Goal: Information Seeking & Learning: Find specific fact

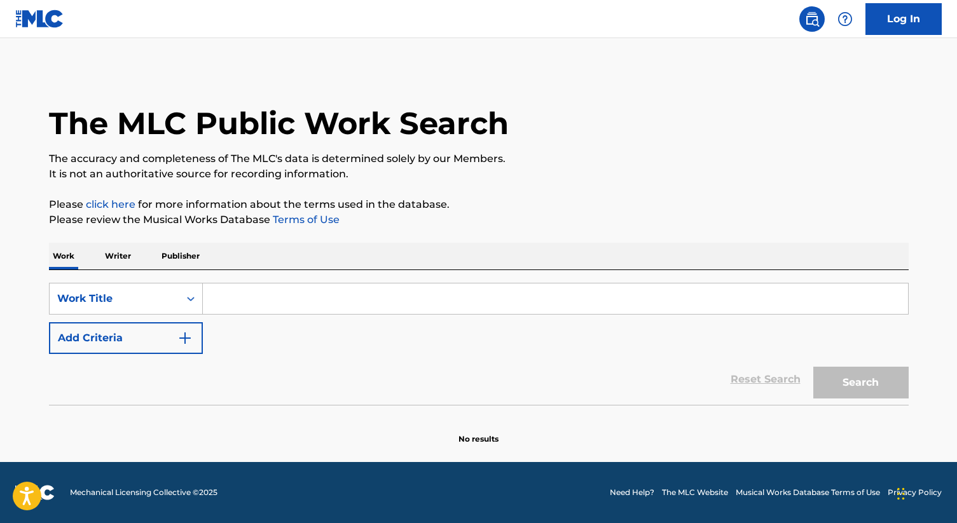
click at [228, 300] on input "Search Form" at bounding box center [555, 299] width 705 height 31
paste input "Precisosa"
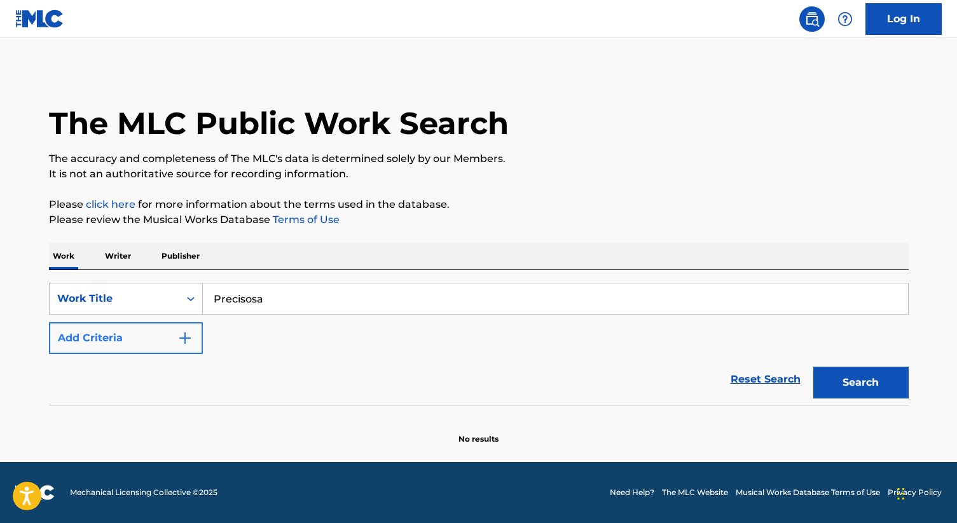
type input "Precisosa"
click at [179, 336] on img "Search Form" at bounding box center [184, 338] width 15 height 15
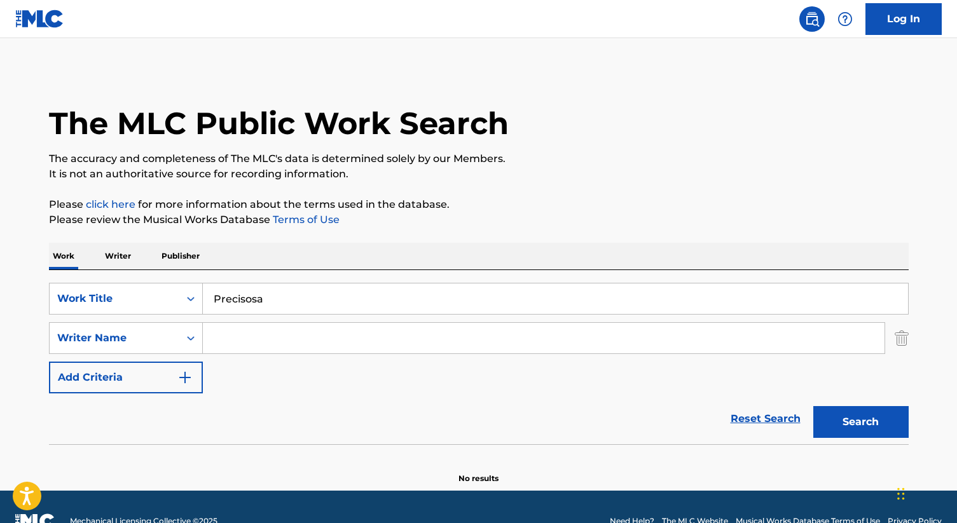
click at [228, 340] on input "Search Form" at bounding box center [544, 338] width 682 height 31
click at [255, 332] on input "Search Form" at bounding box center [544, 338] width 682 height 31
click at [848, 431] on button "Search" at bounding box center [860, 422] width 95 height 32
click at [410, 340] on input "[PERSON_NAME]" at bounding box center [544, 338] width 682 height 31
type input "H"
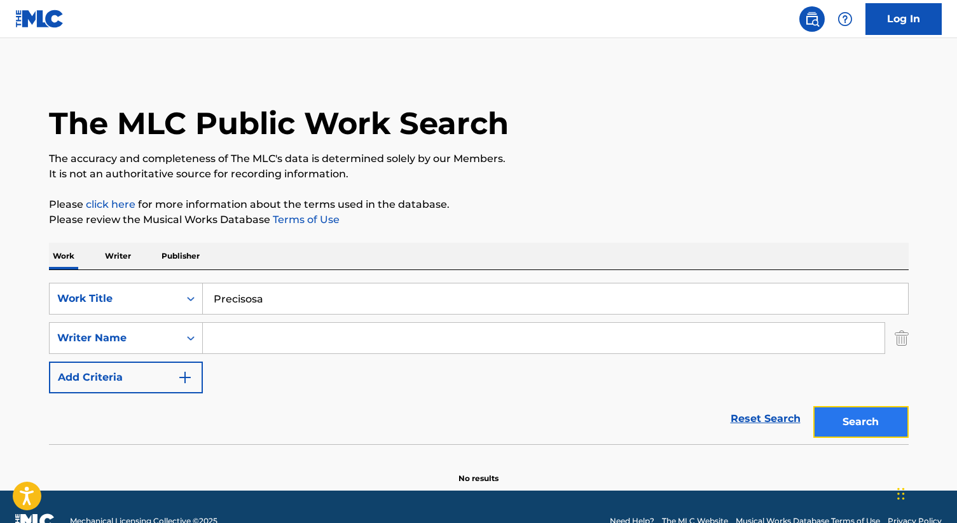
click at [860, 417] on button "Search" at bounding box center [860, 422] width 95 height 32
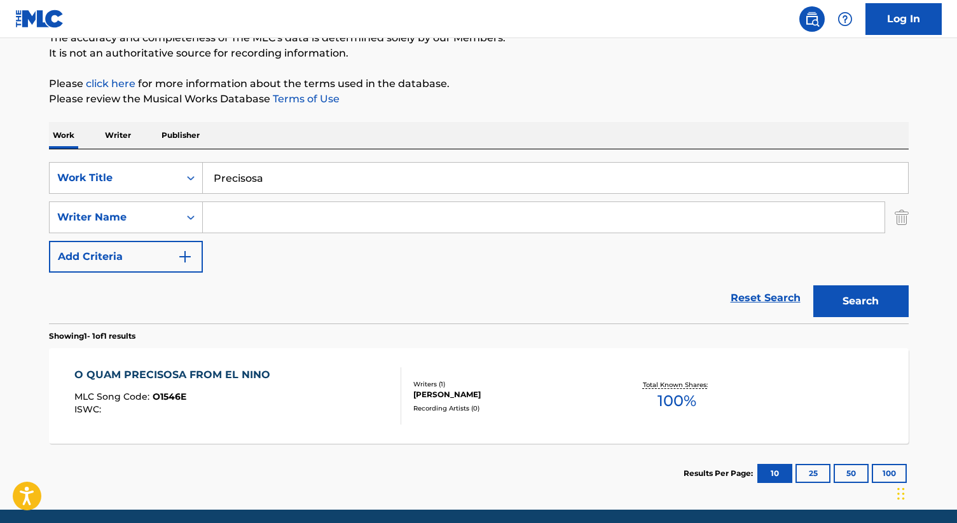
scroll to position [169, 0]
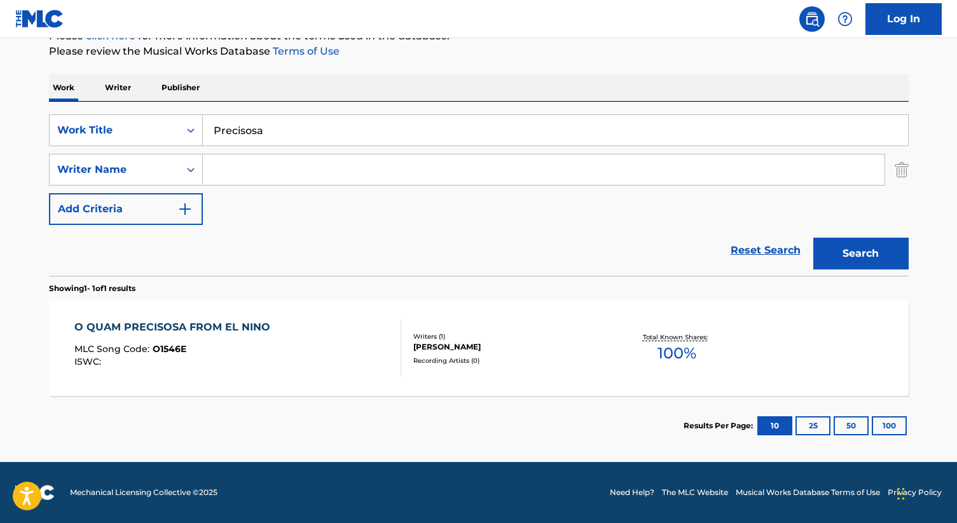
click at [395, 127] on input "Precisosa" at bounding box center [555, 130] width 705 height 31
click at [299, 133] on input "Precisosa" at bounding box center [555, 130] width 705 height 31
type input "Preciosa"
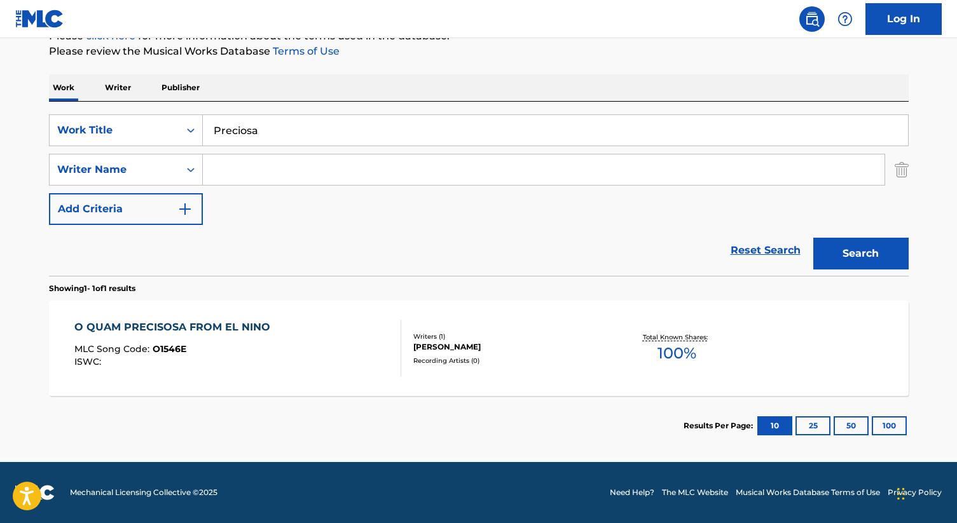
click at [813, 238] on button "Search" at bounding box center [860, 254] width 95 height 32
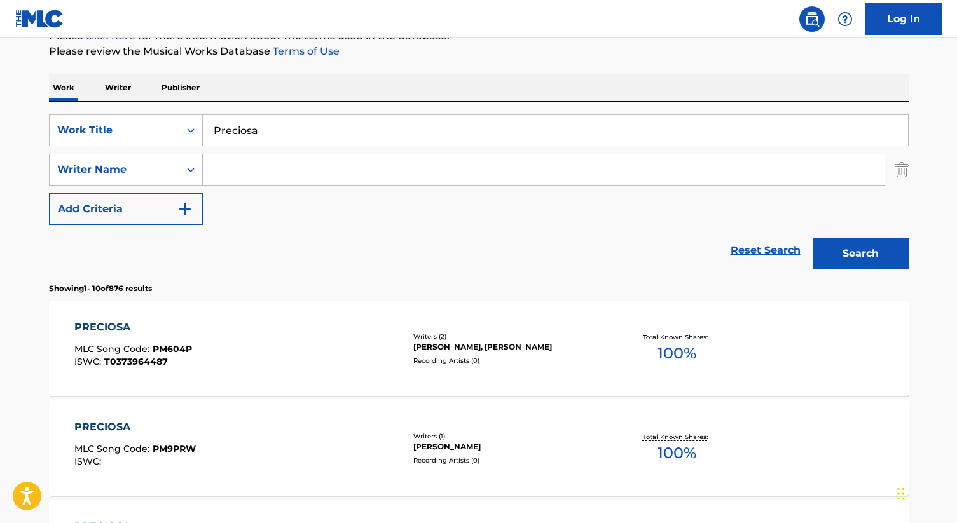
click at [255, 170] on input "Search Form" at bounding box center [544, 170] width 682 height 31
type input "[PERSON_NAME]"
click at [872, 262] on button "Search" at bounding box center [860, 254] width 95 height 32
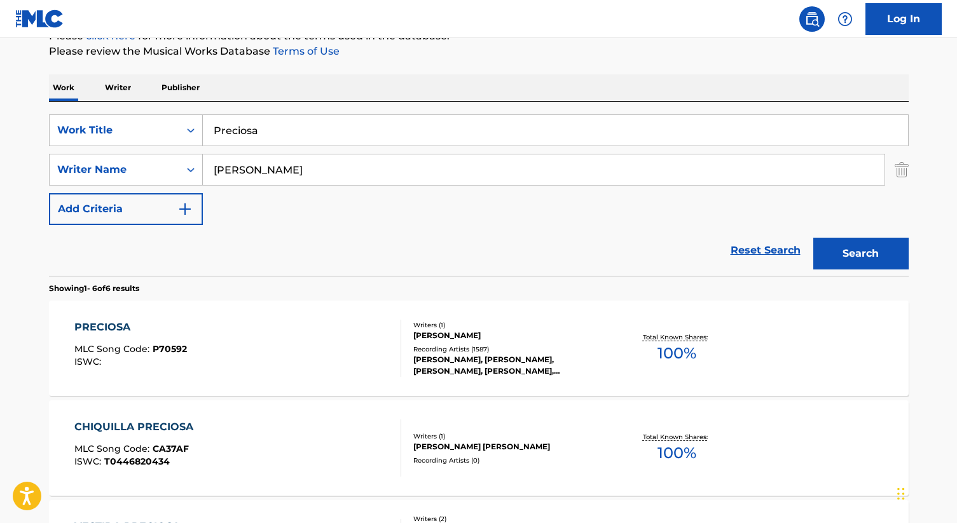
click at [475, 331] on div "[PERSON_NAME]" at bounding box center [509, 335] width 192 height 11
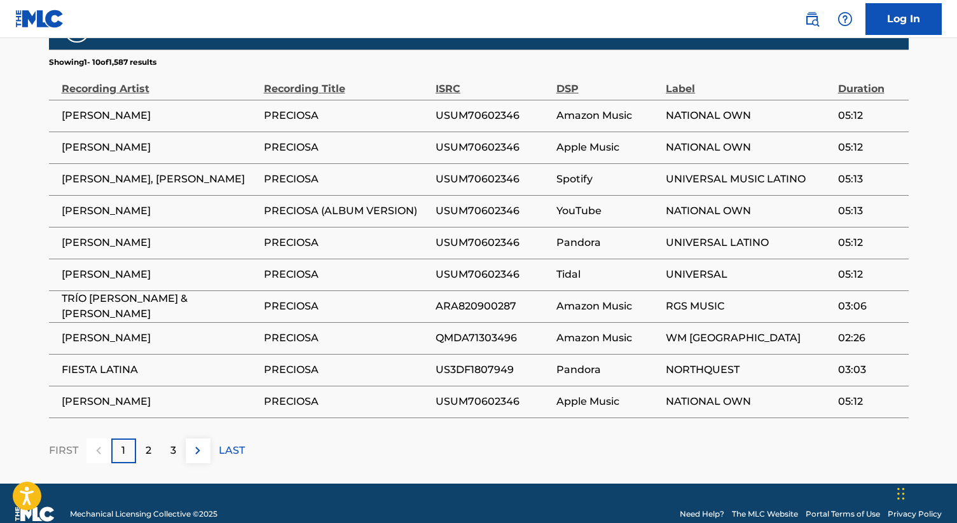
scroll to position [812, 0]
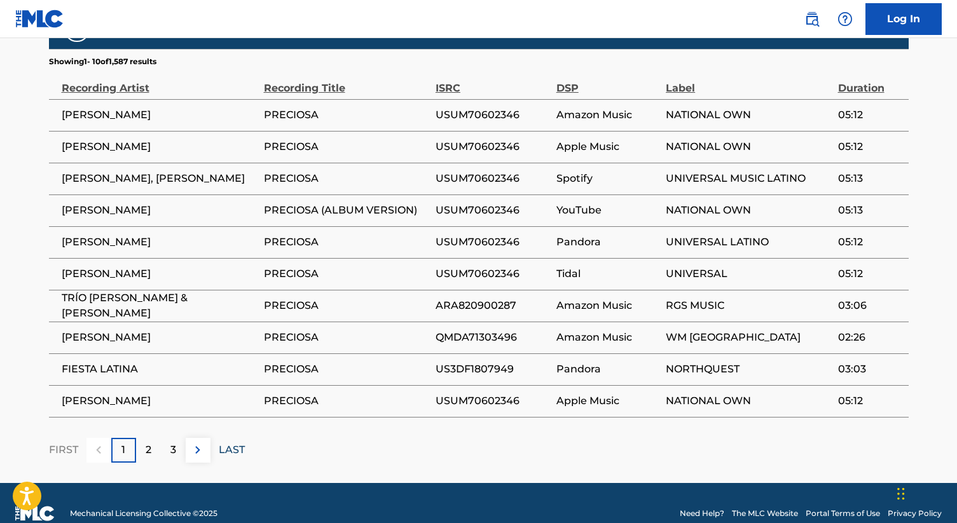
click at [233, 454] on p "LAST" at bounding box center [232, 450] width 26 height 15
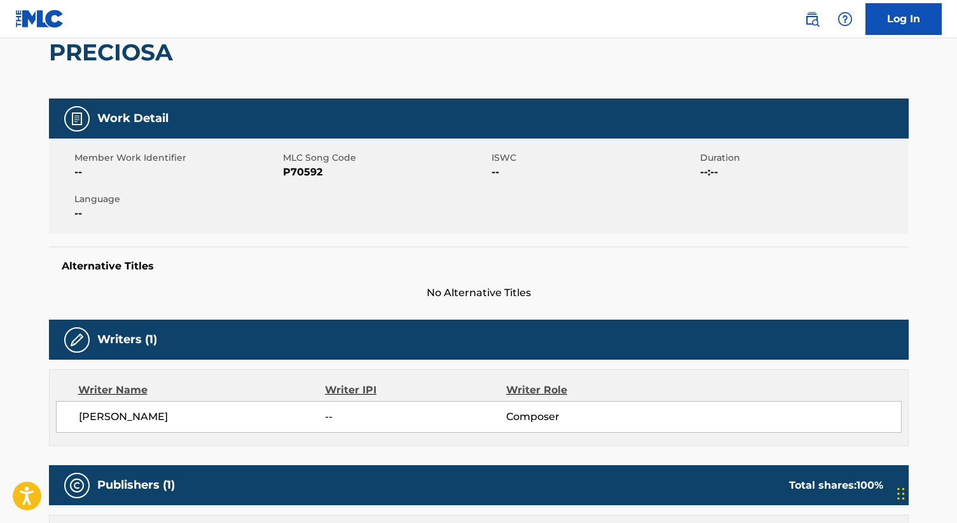
scroll to position [0, 0]
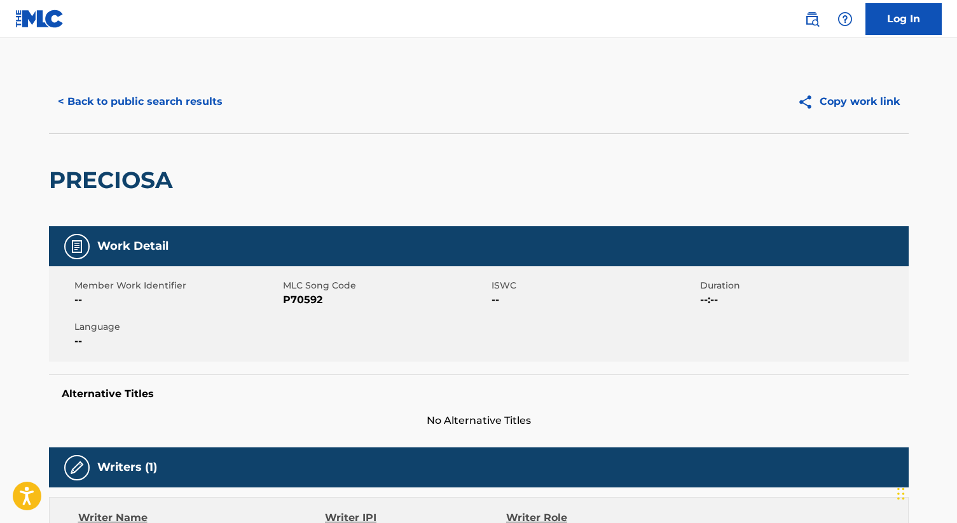
click at [408, 102] on div "< Back to public search results" at bounding box center [264, 102] width 430 height 32
click at [125, 182] on h2 "PRECIOSA" at bounding box center [114, 180] width 130 height 29
copy h2 "PRECIOSA"
